Goal: Navigation & Orientation: Understand site structure

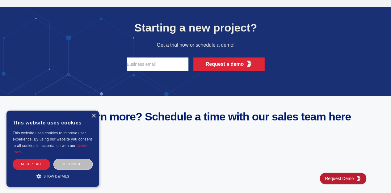
scroll to position [2195, 0]
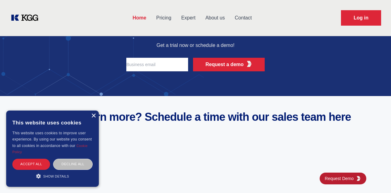
click at [92, 114] on div "×" at bounding box center [93, 116] width 5 height 5
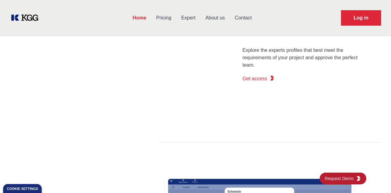
scroll to position [736, 0]
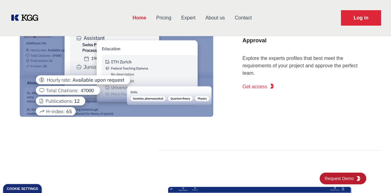
click at [176, 19] on link "Pricing" at bounding box center [163, 18] width 25 height 16
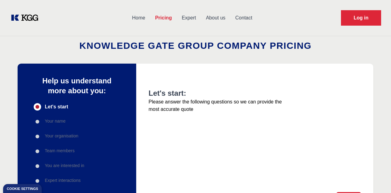
click at [150, 16] on link "Home" at bounding box center [138, 18] width 23 height 16
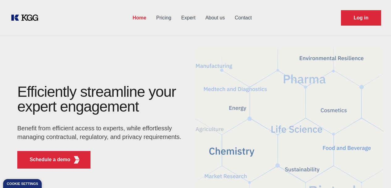
click at [226, 17] on link "About us" at bounding box center [214, 18] width 29 height 16
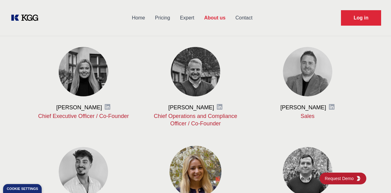
scroll to position [258, 0]
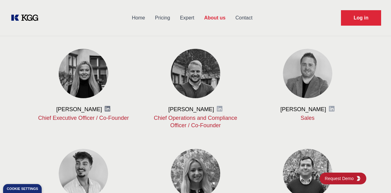
click at [108, 112] on icon at bounding box center [107, 109] width 6 height 6
